Goal: Book appointment/travel/reservation

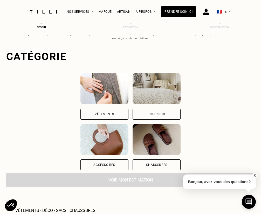
scroll to position [13, 0]
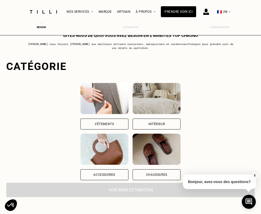
click at [95, 124] on div "Vêtements" at bounding box center [104, 123] width 19 height 3
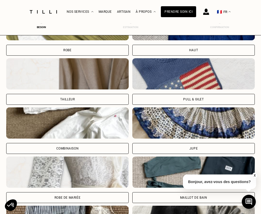
scroll to position [269, 0]
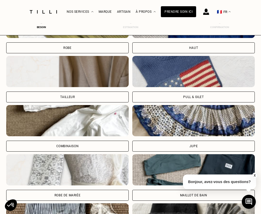
click at [77, 124] on img at bounding box center [67, 120] width 123 height 31
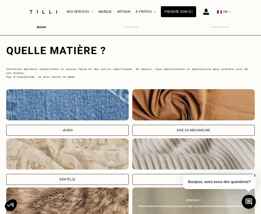
scroll to position [484, 0]
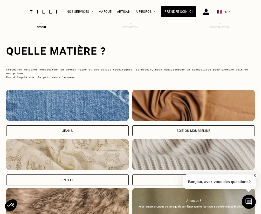
click at [203, 104] on img at bounding box center [193, 105] width 123 height 31
select select "FR"
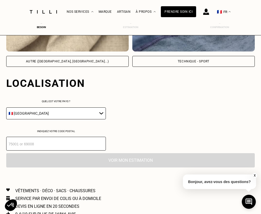
scroll to position [733, 0]
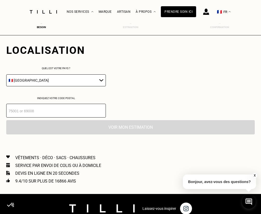
click at [89, 112] on input "number" at bounding box center [56, 111] width 100 height 14
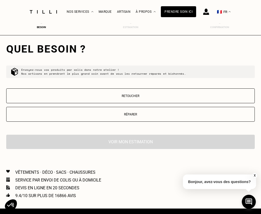
scroll to position [819, 0]
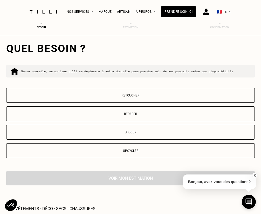
type input "33000"
click at [151, 96] on p "Retoucher" at bounding box center [130, 96] width 243 height 4
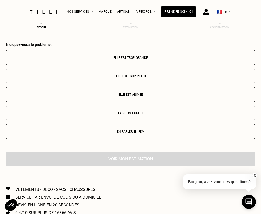
scroll to position [955, 0]
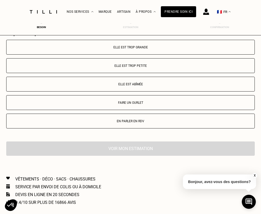
click at [135, 51] on button "Elle est trop grande" at bounding box center [130, 47] width 249 height 15
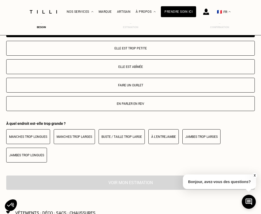
scroll to position [973, 0]
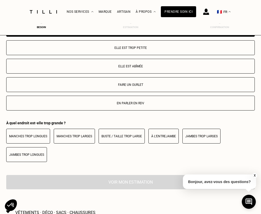
click at [32, 154] on button "Jambes trop longues" at bounding box center [26, 154] width 41 height 15
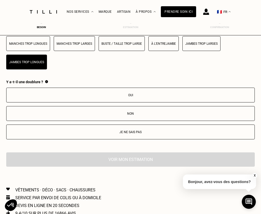
scroll to position [1066, 0]
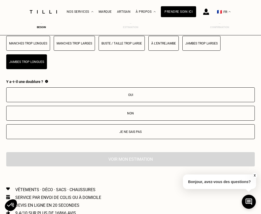
click at [138, 115] on p "Non" at bounding box center [130, 113] width 243 height 4
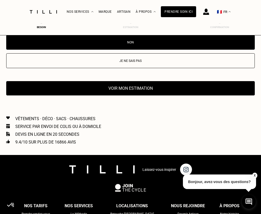
scroll to position [1139, 0]
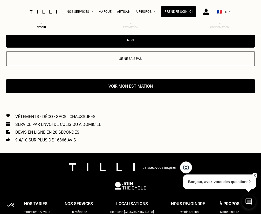
click at [131, 89] on button "Voir mon estimation" at bounding box center [130, 86] width 249 height 14
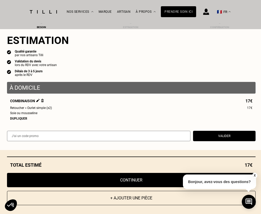
scroll to position [1185, 0]
click at [132, 181] on button "Continuer" at bounding box center [131, 180] width 249 height 14
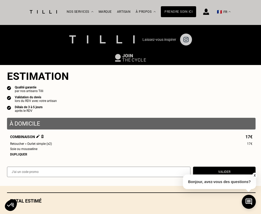
scroll to position [222, 0]
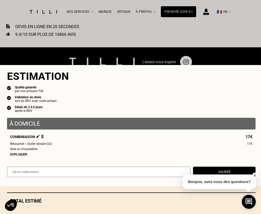
select select "FR"
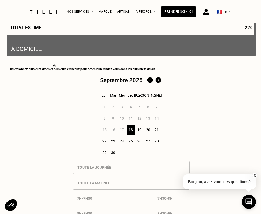
scroll to position [140, 0]
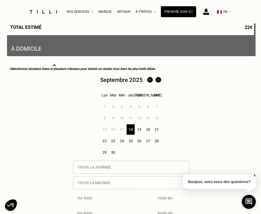
click at [141, 128] on div "19" at bounding box center [140, 129] width 8 height 10
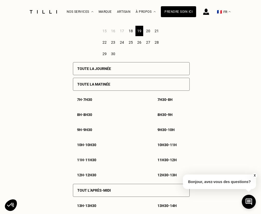
scroll to position [245, 0]
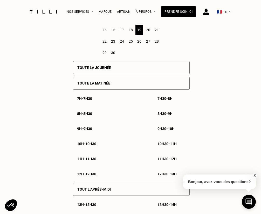
click at [103, 41] on div "22" at bounding box center [105, 41] width 8 height 10
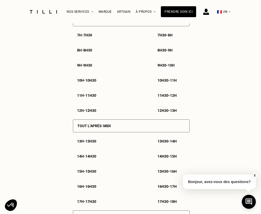
scroll to position [307, 0]
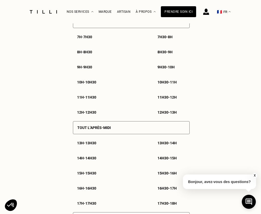
click at [172, 67] on p "9h30 - 10h" at bounding box center [166, 67] width 17 height 4
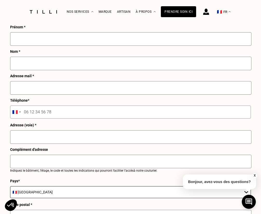
scroll to position [590, 0]
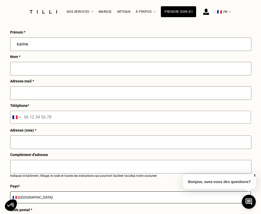
type input "karine"
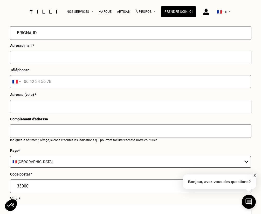
scroll to position [627, 0]
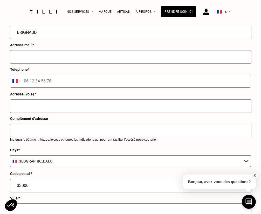
type input "BRIGNAUD"
type input "[EMAIL_ADDRESS][DOMAIN_NAME]"
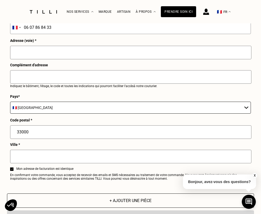
scroll to position [685, 0]
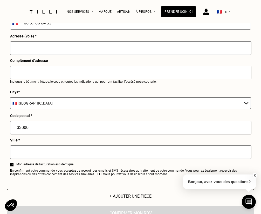
type input "06 07 86 84 33"
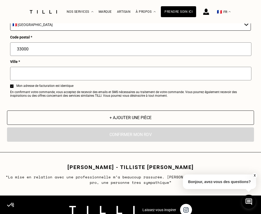
scroll to position [764, 0]
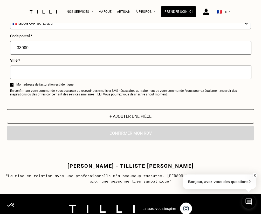
type input "[STREET_ADDRESS]"
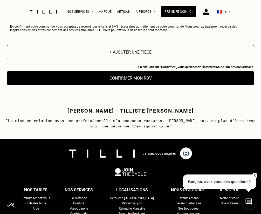
scroll to position [829, 0]
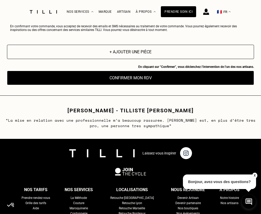
type input "[GEOGRAPHIC_DATA]"
click at [135, 76] on button "Confirmer mon RDV" at bounding box center [130, 78] width 247 height 14
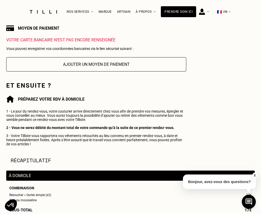
scroll to position [111, 0]
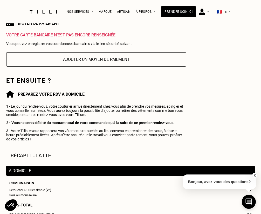
click at [98, 57] on button "Ajouter un moyen de paiement" at bounding box center [96, 59] width 180 height 14
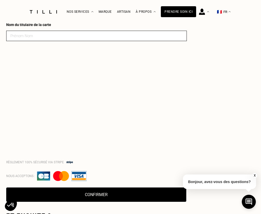
scroll to position [167, 0]
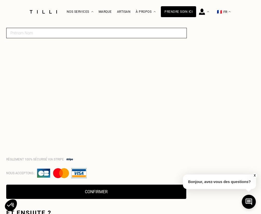
click at [57, 33] on input at bounding box center [96, 33] width 181 height 10
type input "[PERSON_NAME]"
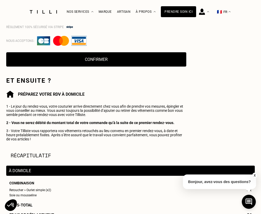
scroll to position [385, 0]
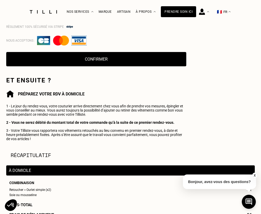
click at [101, 59] on button "Confirmer" at bounding box center [96, 59] width 180 height 14
